Goal: Task Accomplishment & Management: Use online tool/utility

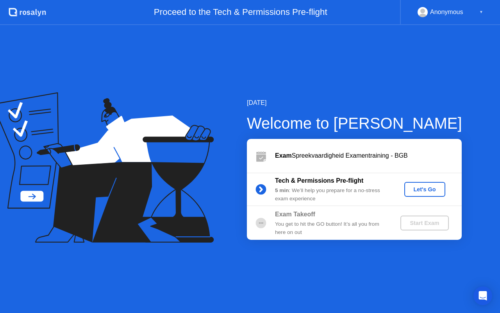
click at [420, 188] on div "Let's Go" at bounding box center [424, 189] width 35 height 6
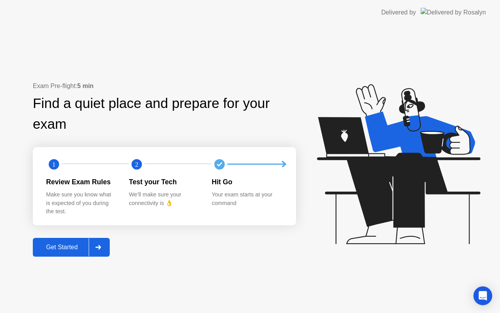
click at [74, 247] on div "Get Started" at bounding box center [62, 246] width 54 height 7
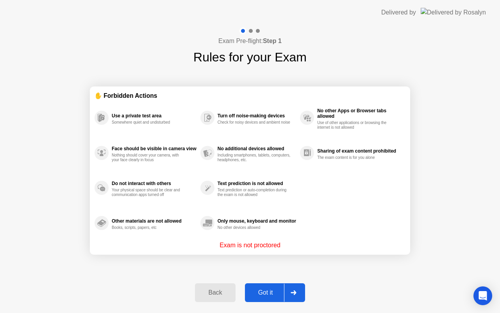
click at [265, 289] on div "Got it" at bounding box center [265, 292] width 37 height 7
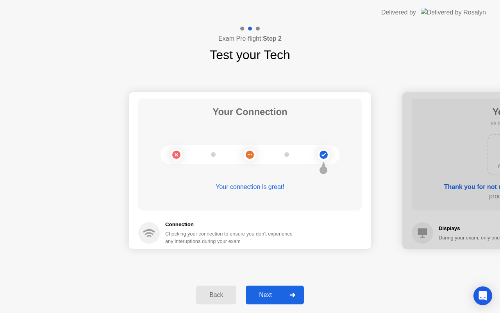
click at [272, 295] on div "Next" at bounding box center [265, 294] width 35 height 7
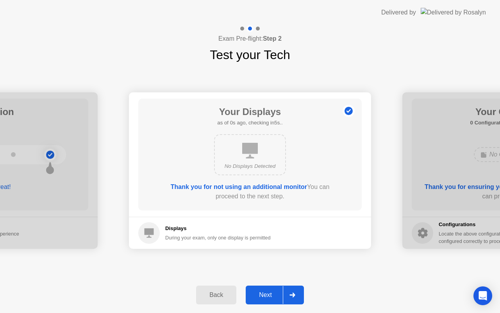
click at [272, 295] on div "Next" at bounding box center [265, 294] width 35 height 7
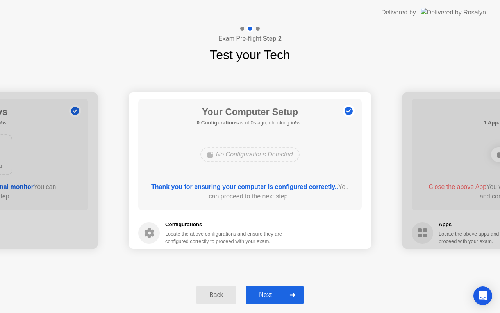
click at [272, 295] on div "Next" at bounding box center [265, 294] width 35 height 7
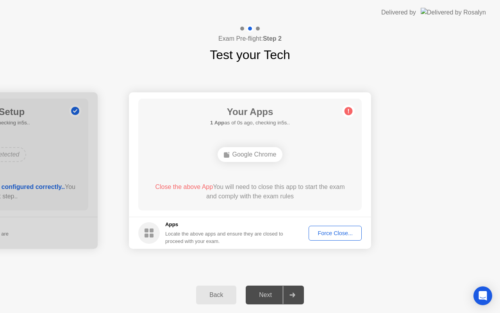
click at [272, 295] on div "Next" at bounding box center [265, 294] width 35 height 7
click at [343, 228] on button "Force Close..." at bounding box center [335, 232] width 53 height 15
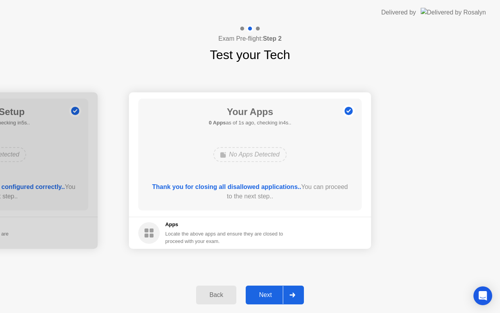
click at [293, 295] on icon at bounding box center [292, 294] width 6 height 5
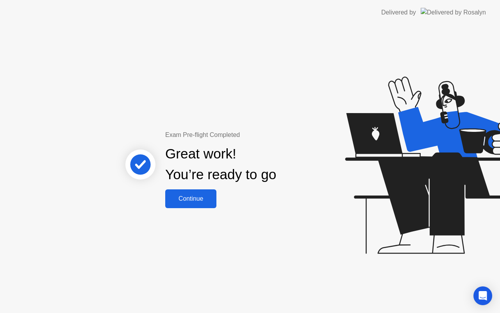
click at [202, 197] on div "Continue" at bounding box center [191, 198] width 46 height 7
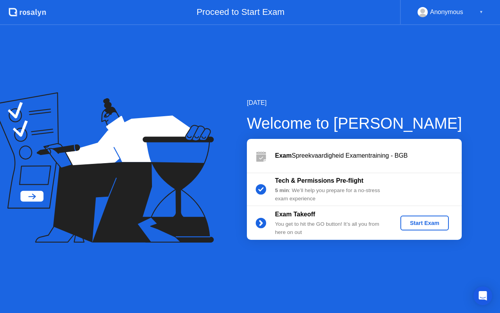
click at [421, 223] on div "Start Exam" at bounding box center [425, 223] width 42 height 6
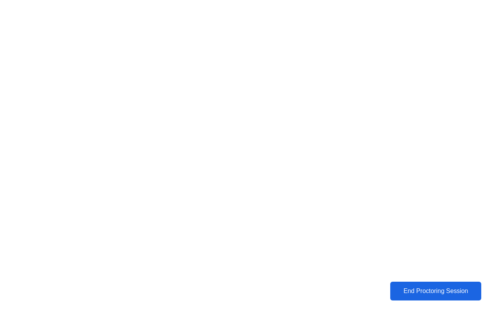
click at [440, 288] on div "End Proctoring Session" at bounding box center [436, 290] width 86 height 7
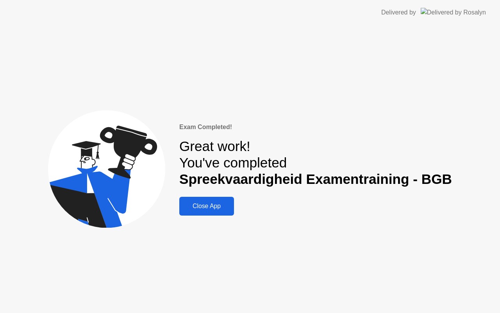
click at [212, 204] on div "Close App" at bounding box center [207, 205] width 50 height 7
